Goal: Task Accomplishment & Management: Complete application form

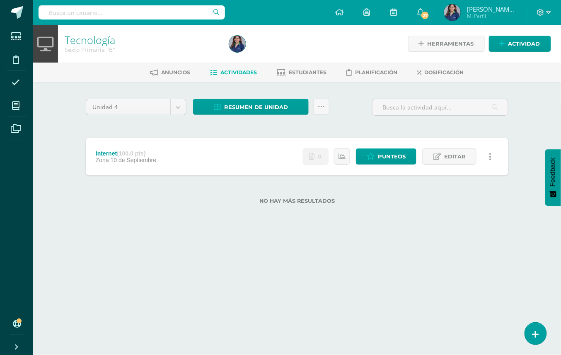
click at [186, 7] on input "text" at bounding box center [132, 12] width 186 height 14
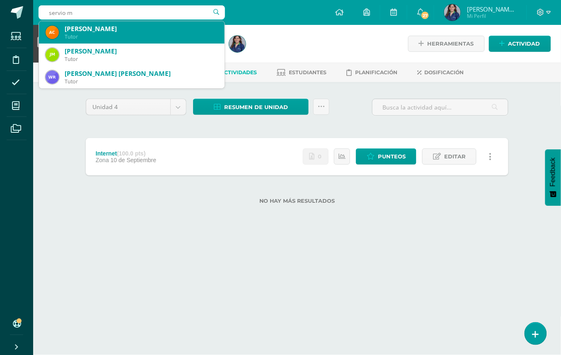
type input "servio mi"
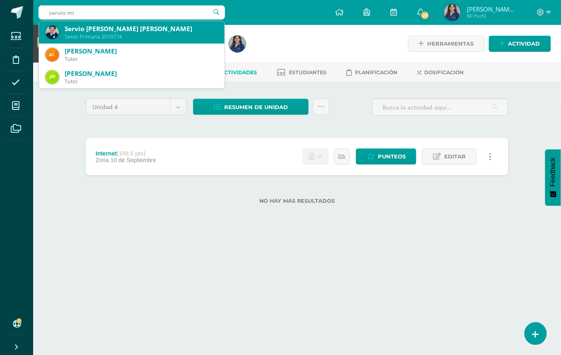
click at [146, 32] on div "Servio [PERSON_NAME] [PERSON_NAME]" at bounding box center [141, 28] width 153 height 9
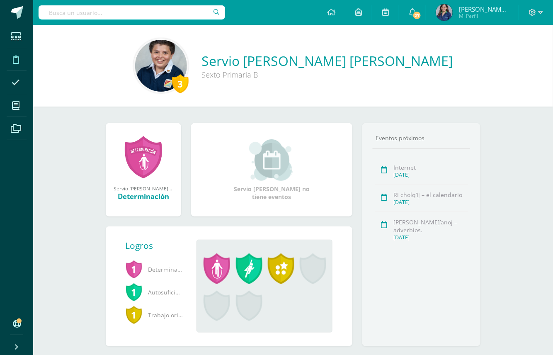
click at [22, 65] on span at bounding box center [16, 59] width 19 height 19
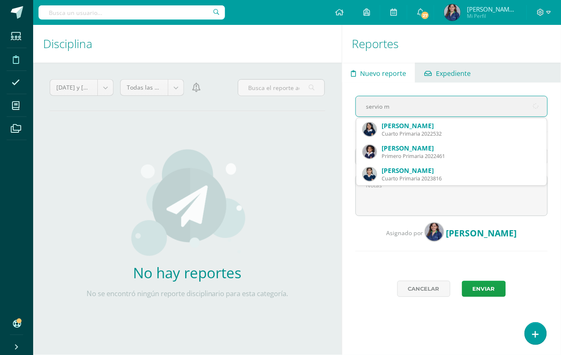
type input "servio mi"
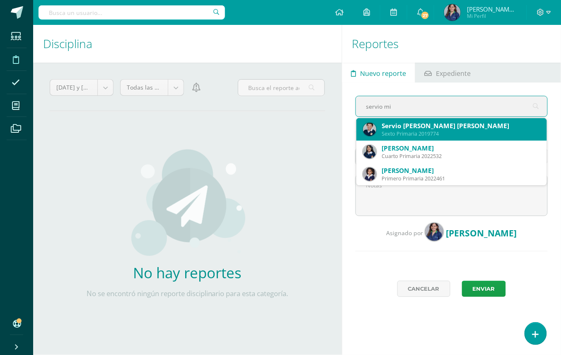
click at [458, 122] on div "Servio [PERSON_NAME] [PERSON_NAME]" at bounding box center [461, 125] width 159 height 9
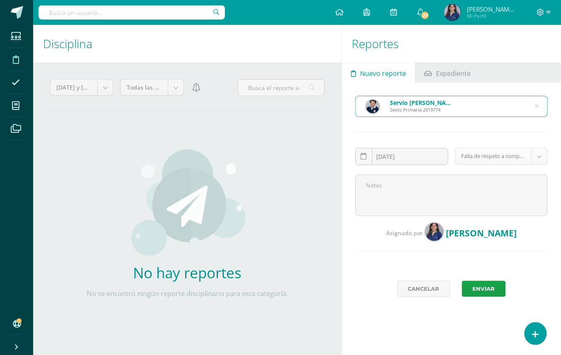
click at [483, 162] on body "Estudiantes Disciplina Asistencia Mis cursos Archivos Soporte Ayuda Reportar un…" at bounding box center [280, 177] width 561 height 355
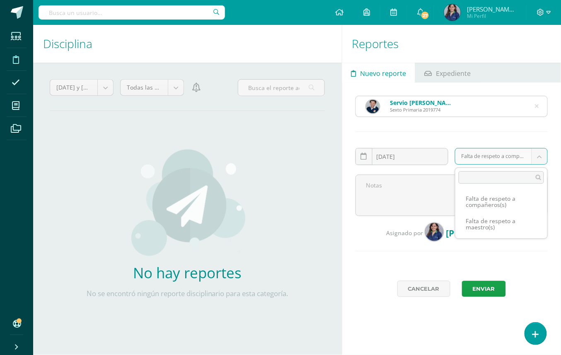
click at [491, 176] on input "text" at bounding box center [501, 177] width 85 height 12
type input "s"
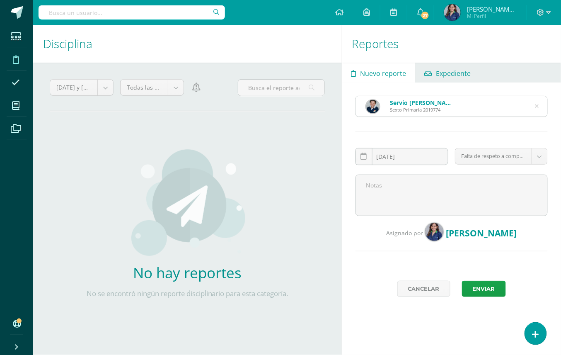
click at [464, 75] on body "Estudiantes Disciplina Asistencia Mis cursos Archivos Soporte Ayuda Reportar un…" at bounding box center [280, 177] width 561 height 355
click at [464, 75] on span "Expediente" at bounding box center [453, 73] width 35 height 20
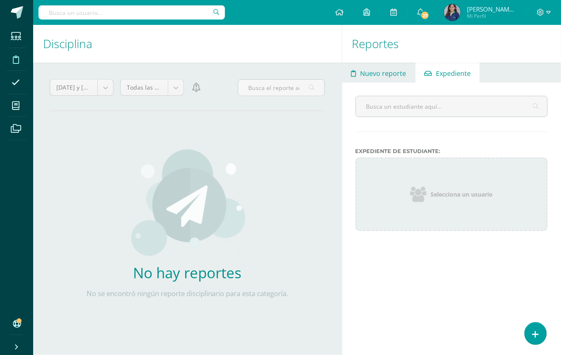
click at [390, 69] on span "Nuevo reporte" at bounding box center [383, 73] width 46 height 20
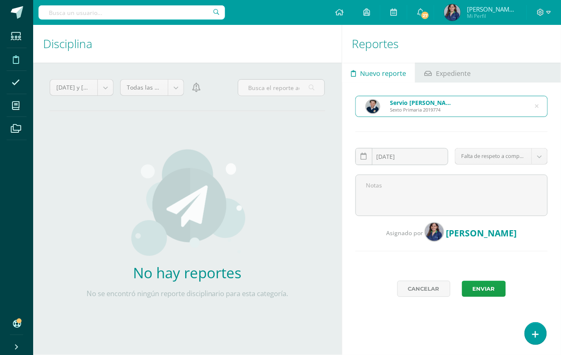
click at [484, 151] on body "Estudiantes Disciplina Asistencia Mis cursos Archivos Soporte Ayuda Reportar un…" at bounding box center [280, 177] width 561 height 355
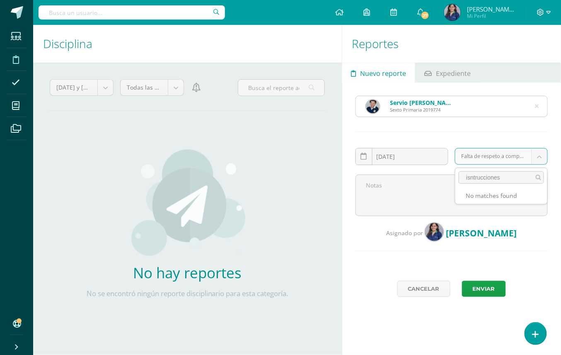
drag, startPoint x: 504, startPoint y: 181, endPoint x: 459, endPoint y: 176, distance: 45.0
click at [459, 176] on input "isntrucciones" at bounding box center [501, 177] width 85 height 12
type input "instrucciones"
click at [441, 199] on body "Estudiantes Disciplina Asistencia Mis cursos Archivos Soporte Ayuda Reportar un…" at bounding box center [280, 177] width 561 height 355
click at [171, 83] on body "Estudiantes Disciplina Asistencia Mis cursos Archivos Soporte Ayuda Reportar un…" at bounding box center [280, 177] width 561 height 355
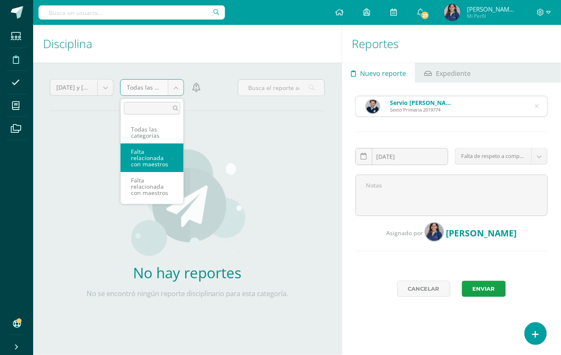
click at [239, 80] on body "Estudiantes Disciplina Asistencia Mis cursos Archivos Soporte Ayuda Reportar un…" at bounding box center [280, 177] width 561 height 355
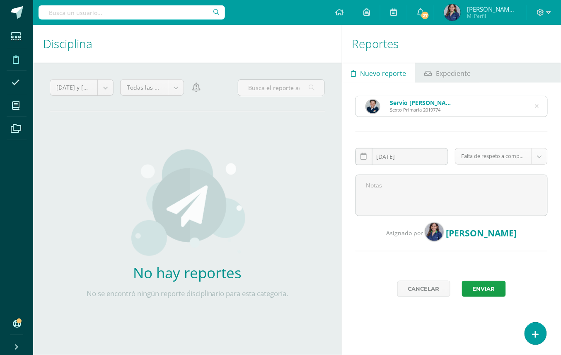
click at [483, 155] on body "Estudiantes Disciplina Asistencia Mis cursos Archivos Soporte Ayuda Reportar un…" at bounding box center [280, 177] width 561 height 355
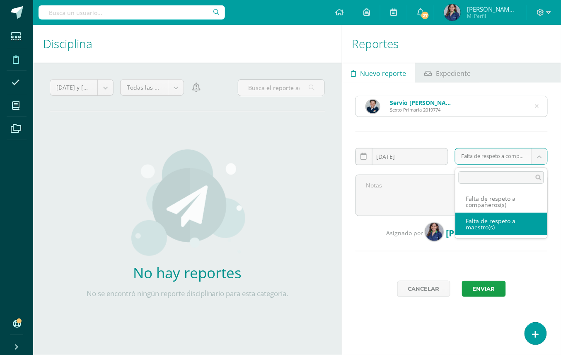
select select "1"
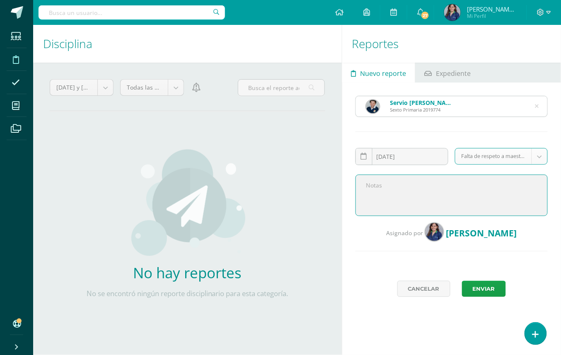
click at [488, 184] on textarea at bounding box center [451, 194] width 193 height 41
